Goal: Check status: Check status

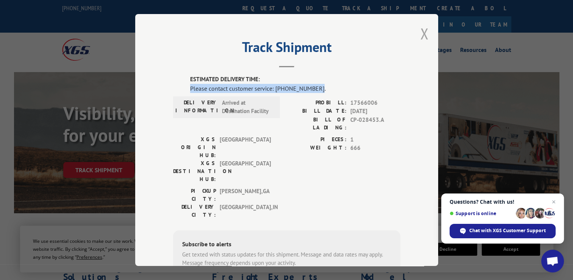
click at [424, 37] on button "Close modal" at bounding box center [424, 33] width 8 height 20
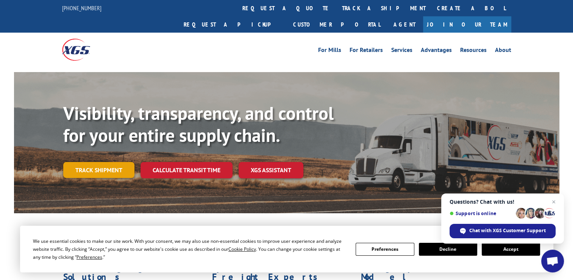
click at [115, 162] on link "Track shipment" at bounding box center [98, 170] width 71 height 16
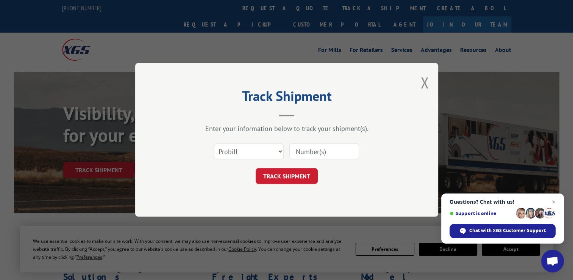
click at [324, 153] on input at bounding box center [324, 152] width 70 height 16
type input "17566006"
click button "TRACK SHIPMENT" at bounding box center [287, 176] width 62 height 16
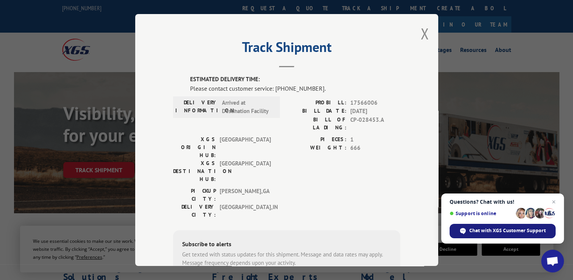
click at [500, 228] on span "Chat with XGS Customer Support" at bounding box center [507, 230] width 77 height 7
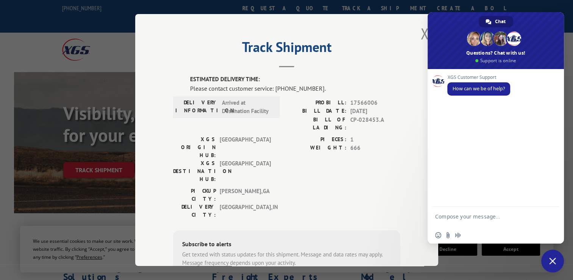
click at [445, 214] on textarea "Compose your message..." at bounding box center [487, 220] width 105 height 14
drag, startPoint x: 485, startPoint y: 214, endPoint x: 502, endPoint y: 208, distance: 17.6
click at [485, 214] on textarea "probill 17566006 contact infortion to call for delivery appointment [PERSON_NAM…" at bounding box center [487, 216] width 105 height 20
click at [497, 222] on textarea "probill 17566006 contact informtion to call for delivery appointment [PERSON_NA…" at bounding box center [487, 216] width 105 height 20
click at [517, 209] on textarea "probill 17566006 contact informtion to call for delivery appointment [PERSON_NA…" at bounding box center [487, 216] width 105 height 20
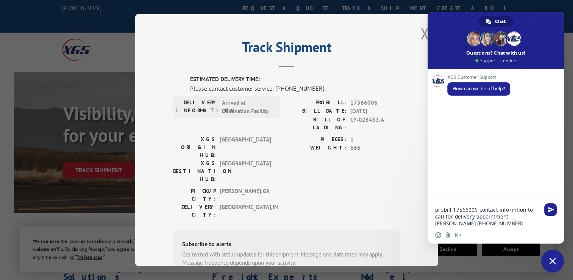
click at [498, 229] on div "Insert an emoji Send a file Audio message" at bounding box center [496, 235] width 136 height 17
type textarea "probill 17566006 contact information to call for delivery appointment [PERSON_N…"
click at [550, 212] on span "Send" at bounding box center [551, 209] width 6 height 6
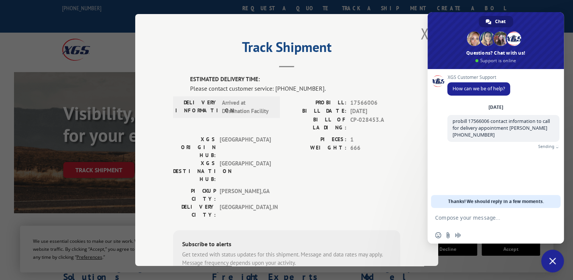
click at [456, 217] on textarea "Compose your message..." at bounding box center [487, 217] width 105 height 7
click at [454, 220] on textarea "Just wanted to verify you have that inforation?" at bounding box center [487, 220] width 105 height 14
click at [478, 226] on textarea "Just wanted to verify you have that inforation?" at bounding box center [487, 220] width 105 height 14
click at [447, 223] on textarea "Just wanted to verify you have that inforation?" at bounding box center [487, 220] width 105 height 14
click at [495, 224] on textarea "Just wanted to verify you have that information?" at bounding box center [487, 220] width 105 height 14
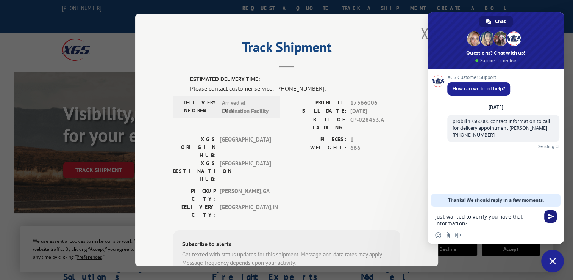
type textarea "Just wanted to verify you have that information?"
click at [544, 216] on span "Send" at bounding box center [550, 216] width 13 height 13
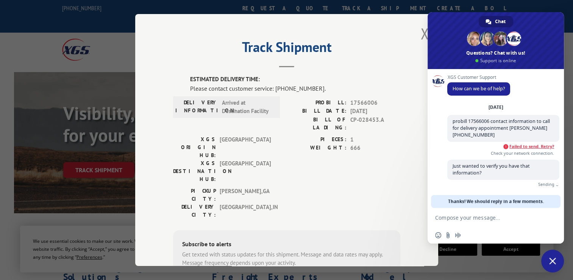
click at [520, 146] on span "Failed to send. Retry?" at bounding box center [532, 146] width 45 height 5
